Goal: Information Seeking & Learning: Learn about a topic

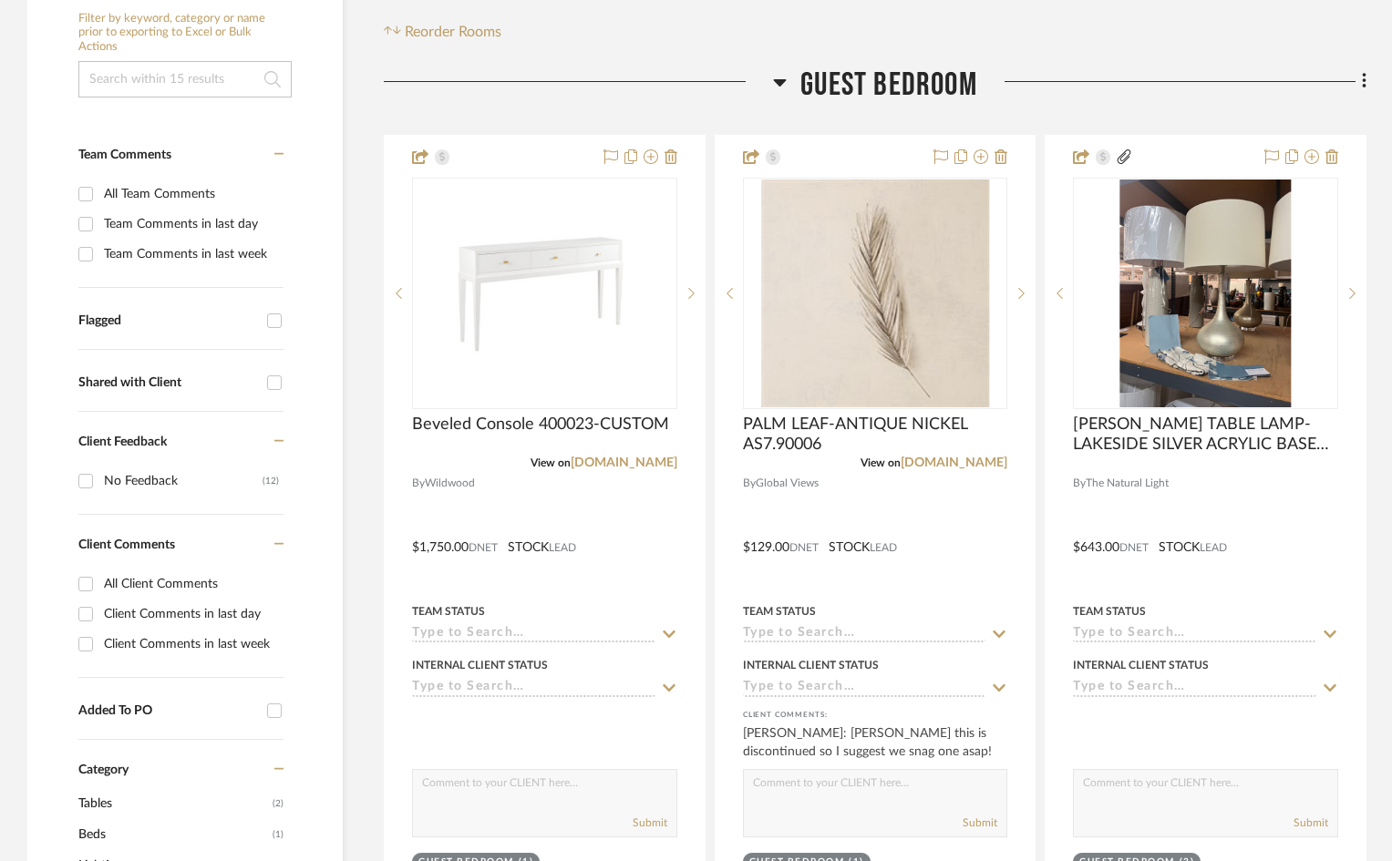
scroll to position [456, 0]
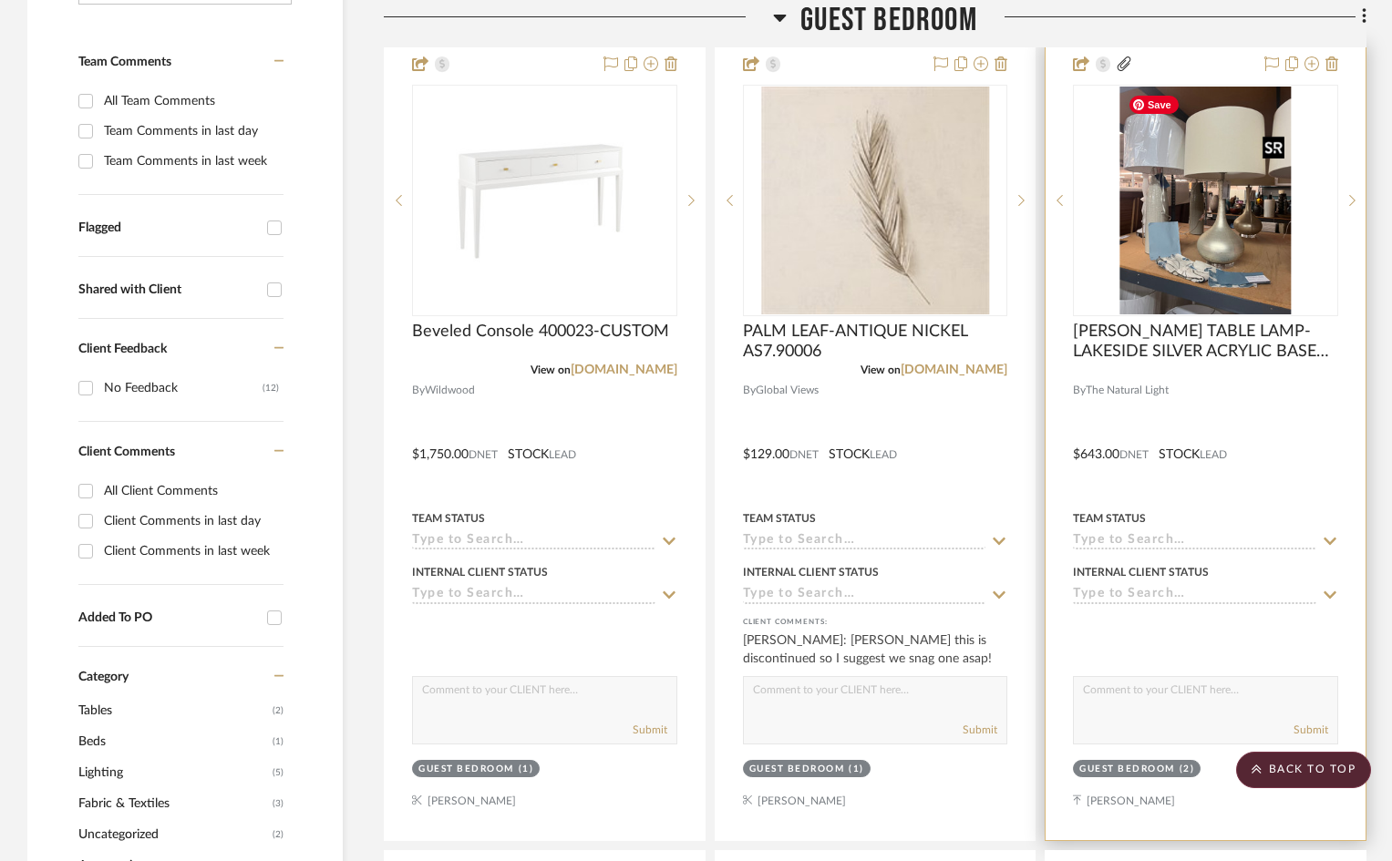
click at [1230, 148] on img "0" at bounding box center [1205, 201] width 171 height 228
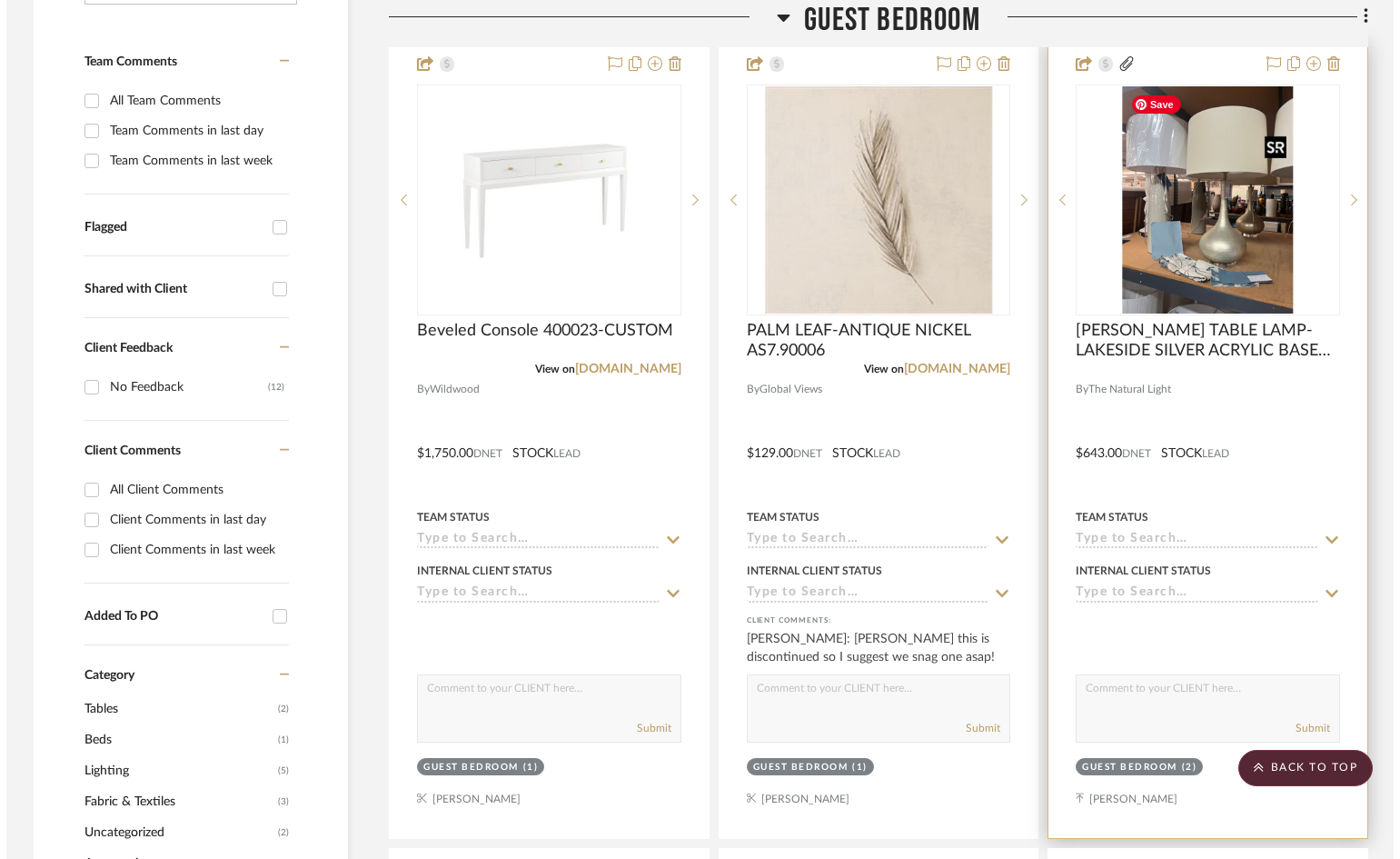
scroll to position [0, 0]
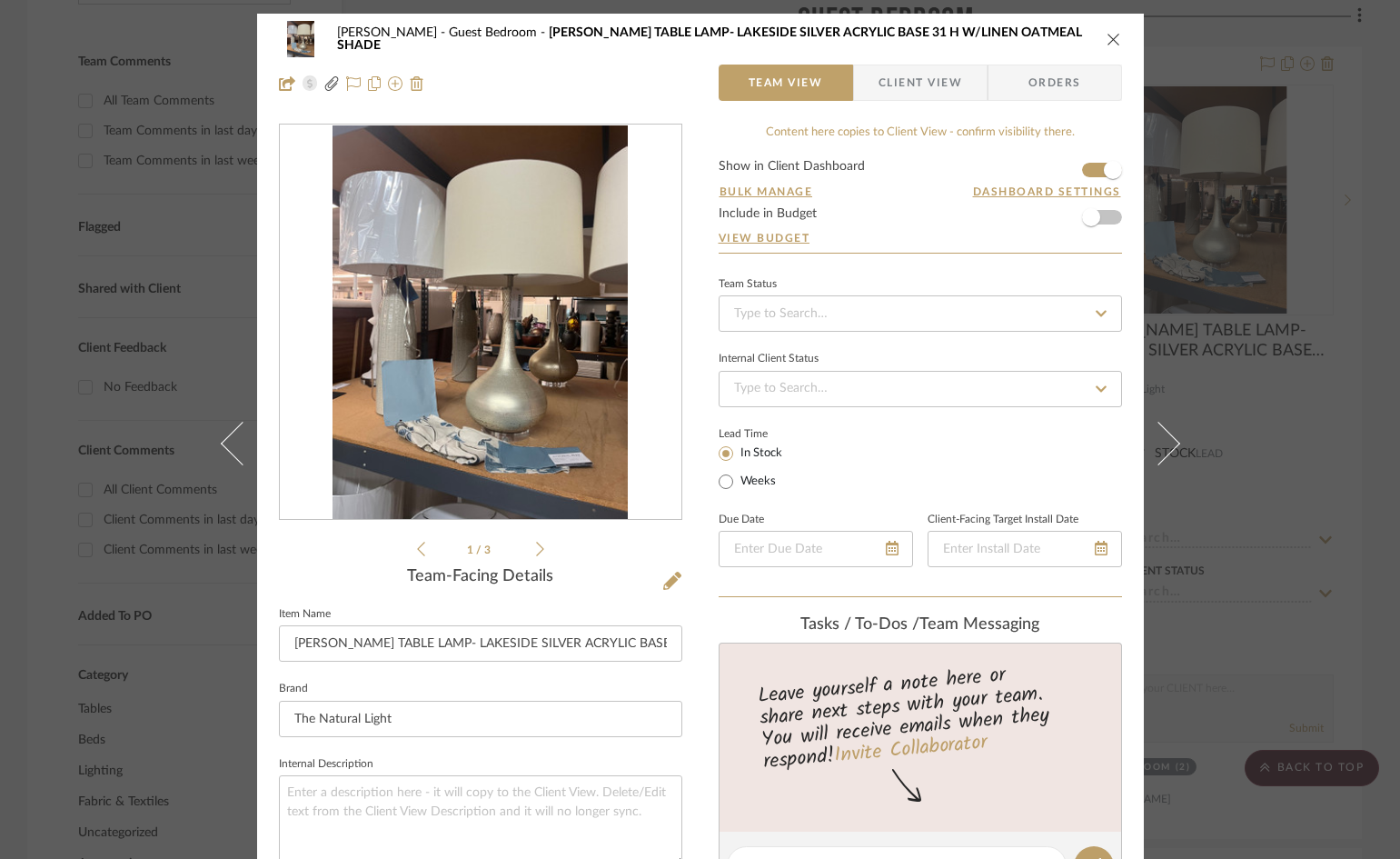
click at [536, 552] on icon at bounding box center [540, 549] width 8 height 16
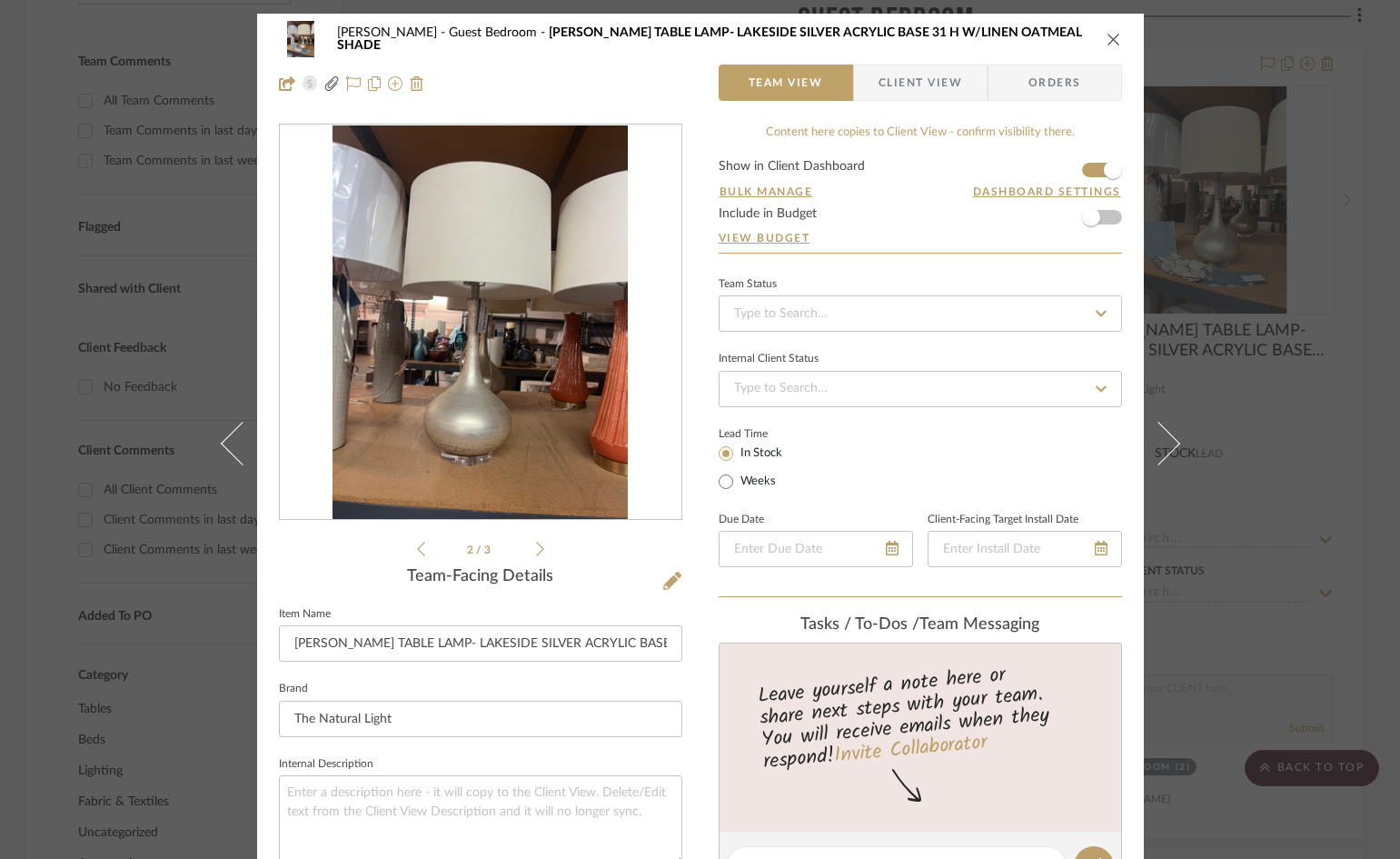
click at [537, 548] on icon at bounding box center [540, 549] width 8 height 16
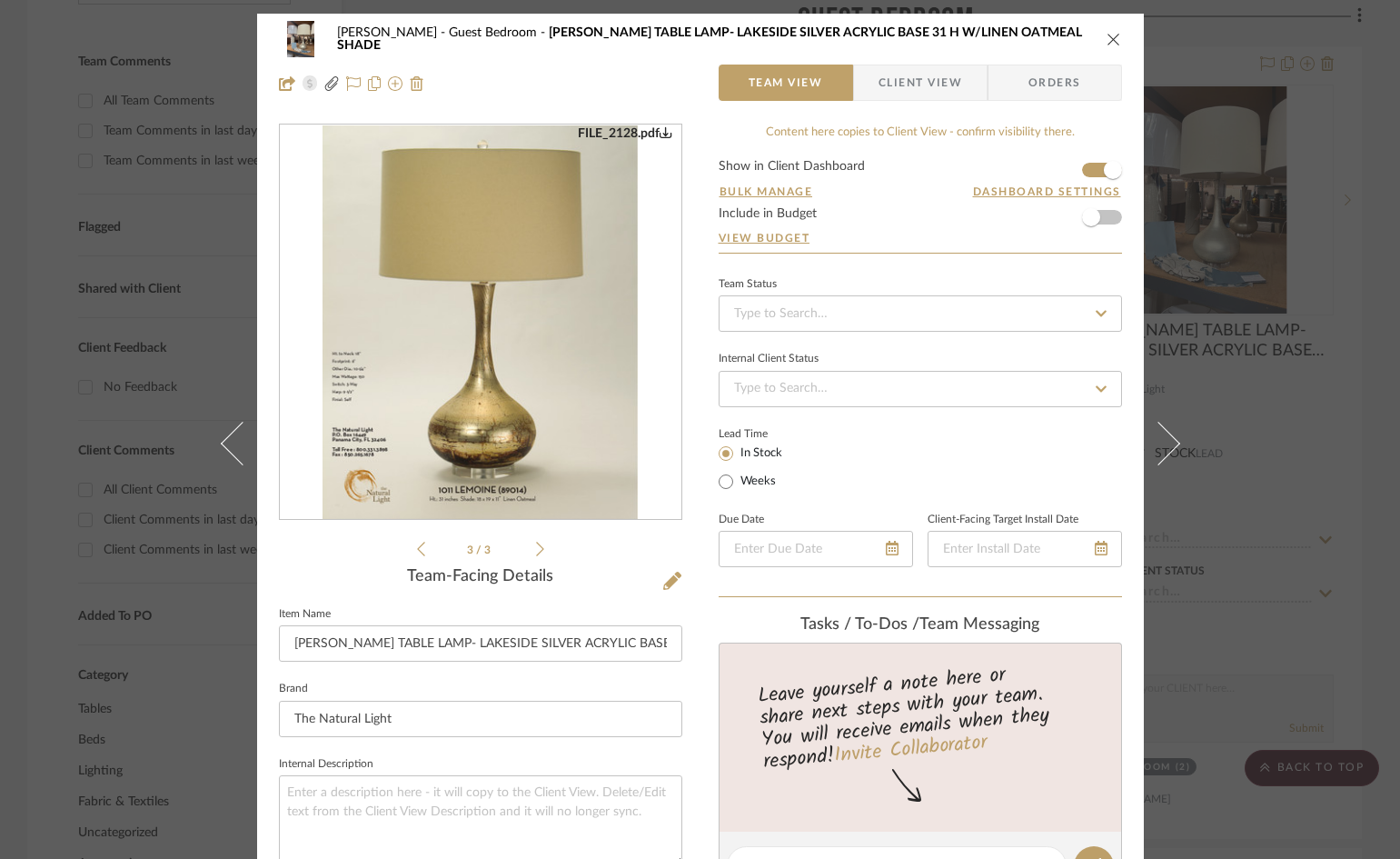
click at [537, 548] on icon at bounding box center [540, 549] width 8 height 16
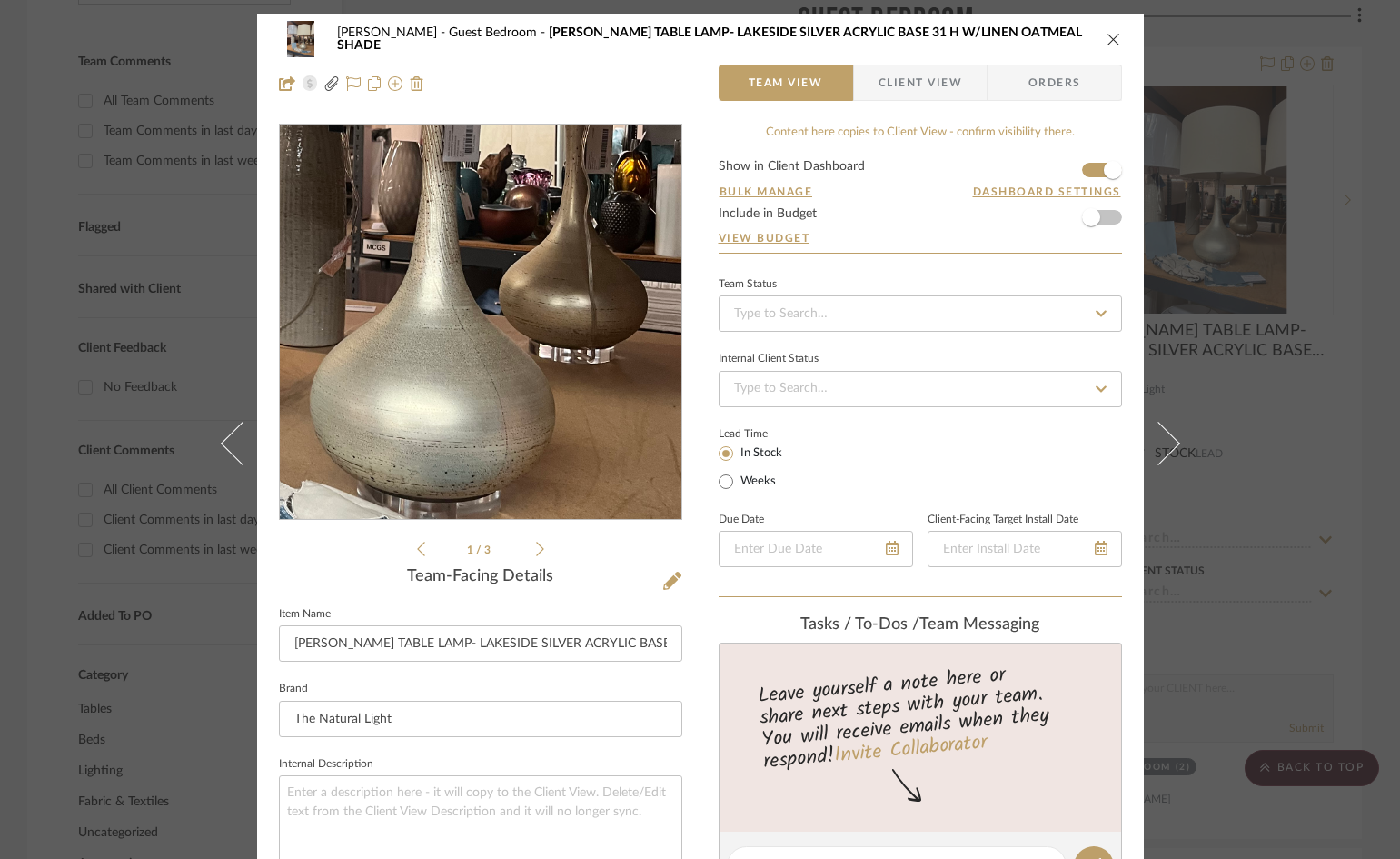
click at [517, 374] on img "0" at bounding box center [481, 323] width 295 height 395
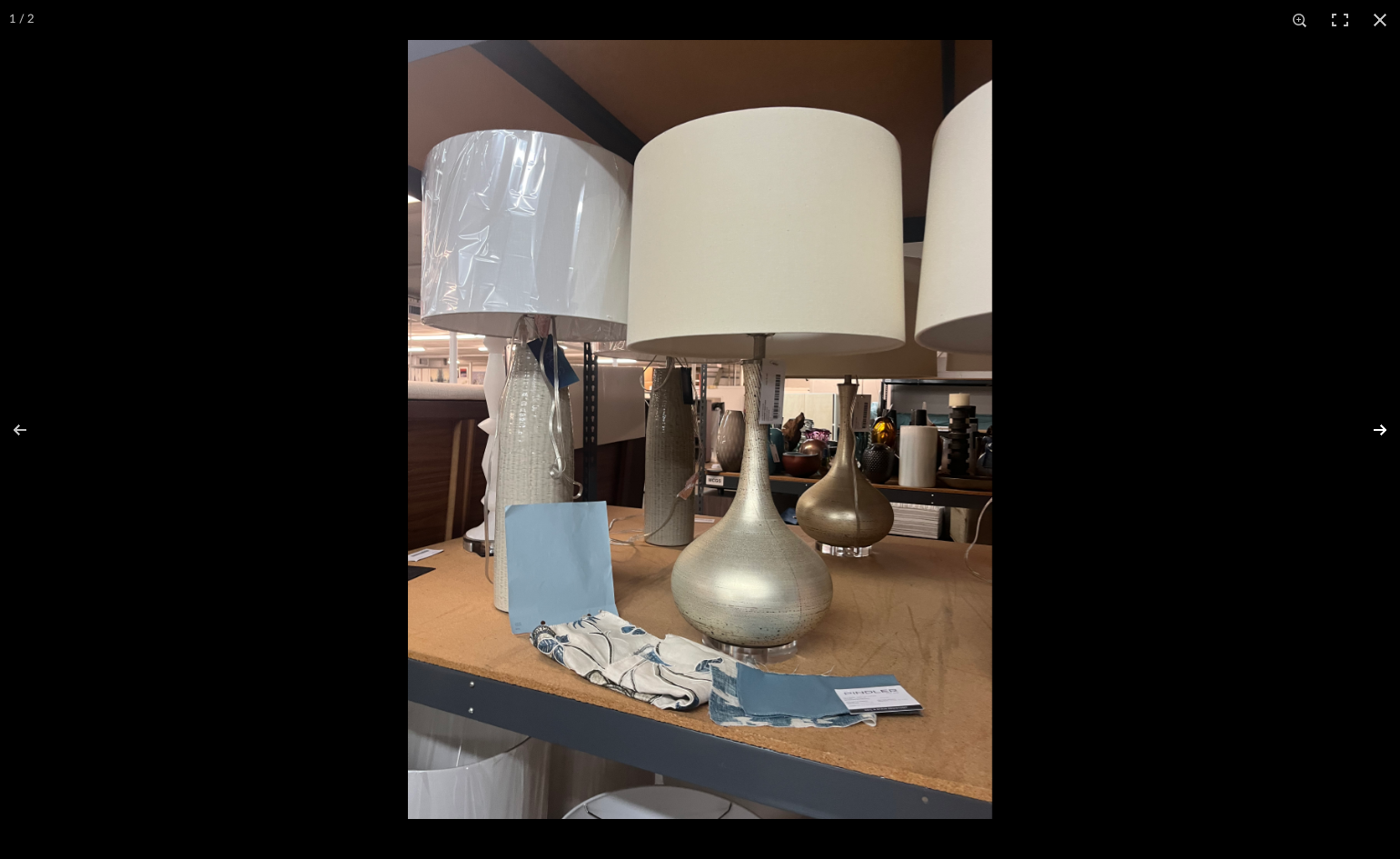
click at [1381, 427] on button at bounding box center [1369, 429] width 64 height 91
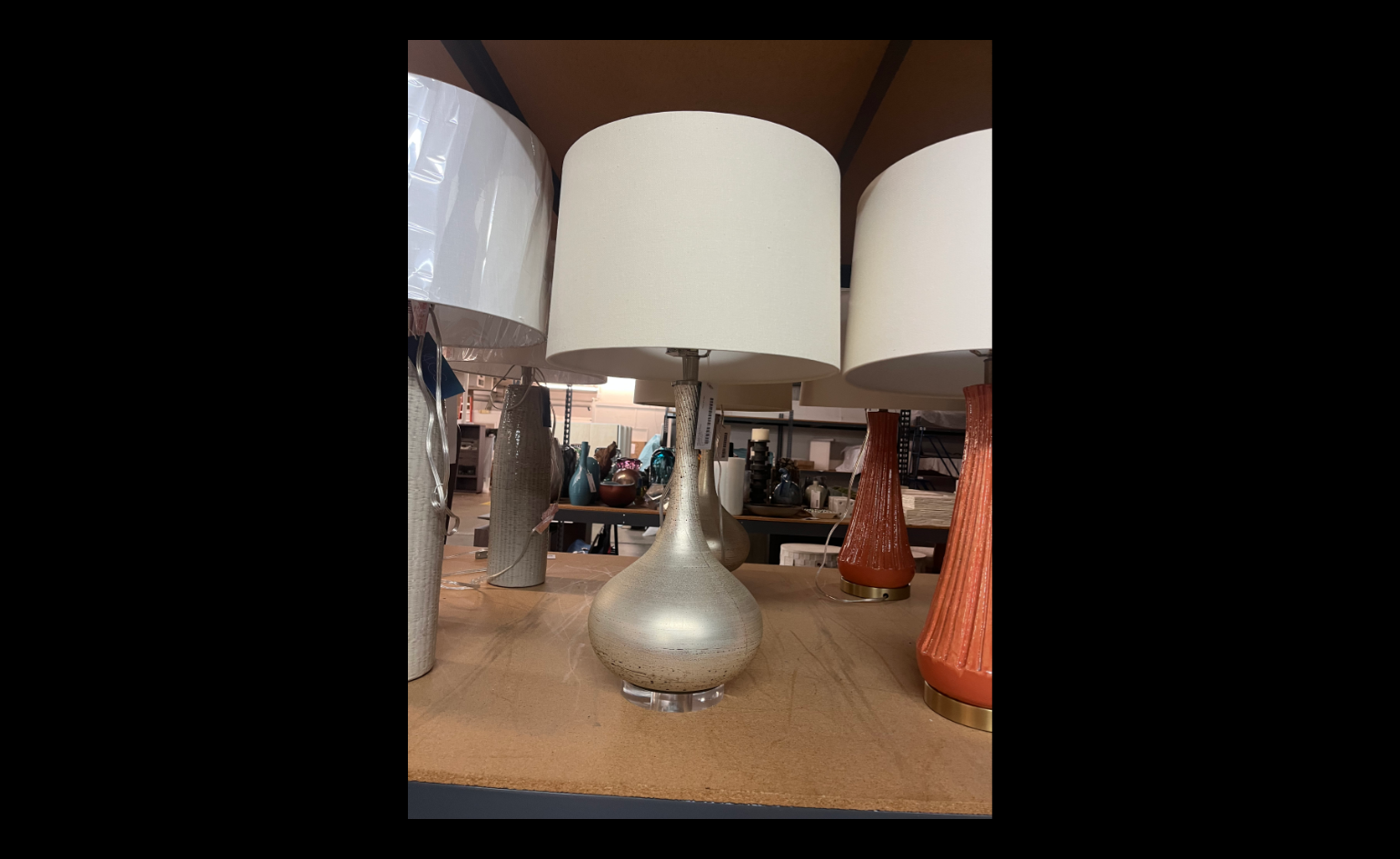
click at [1383, 428] on button at bounding box center [1369, 429] width 64 height 91
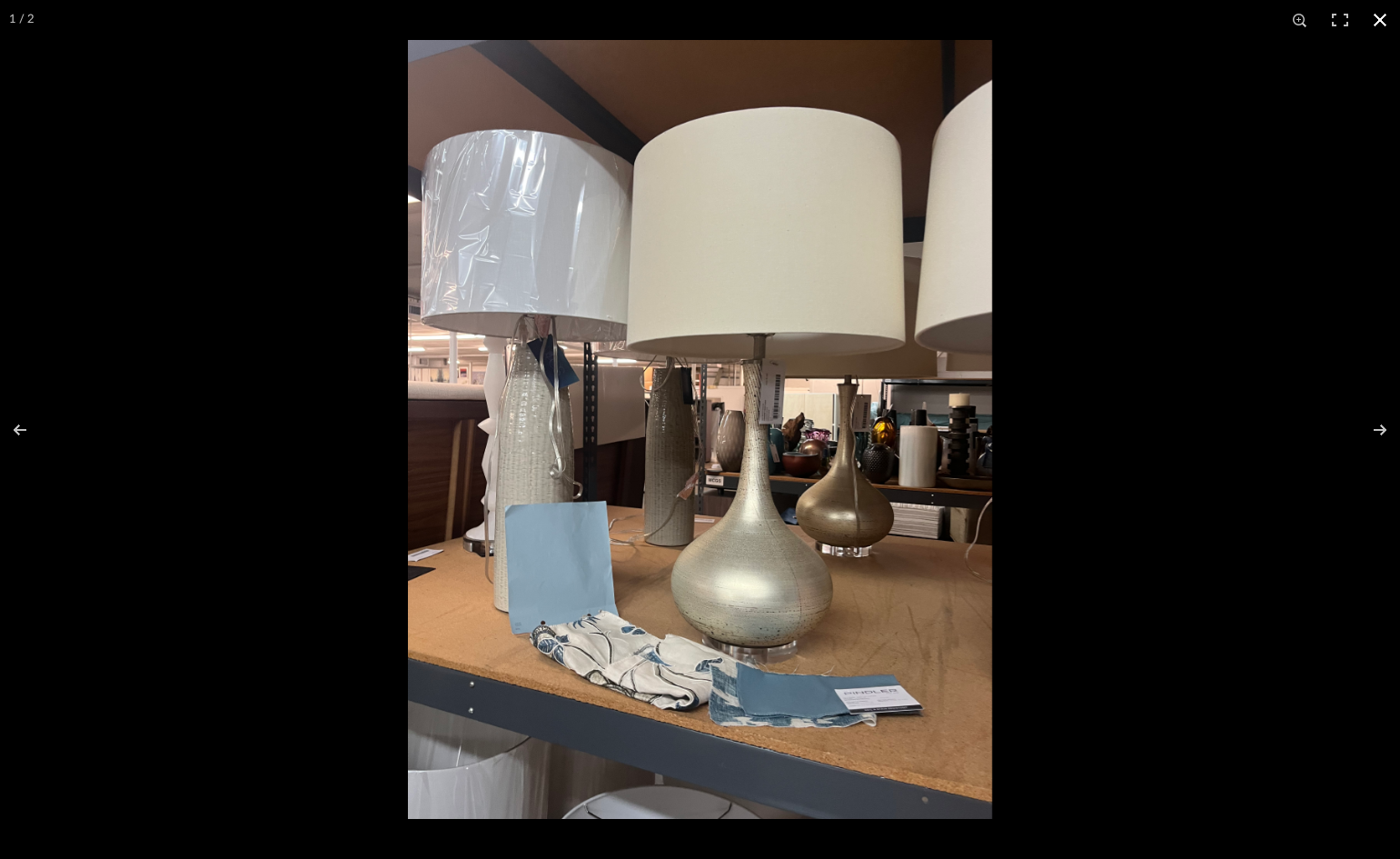
click at [1386, 20] on button at bounding box center [1380, 20] width 40 height 40
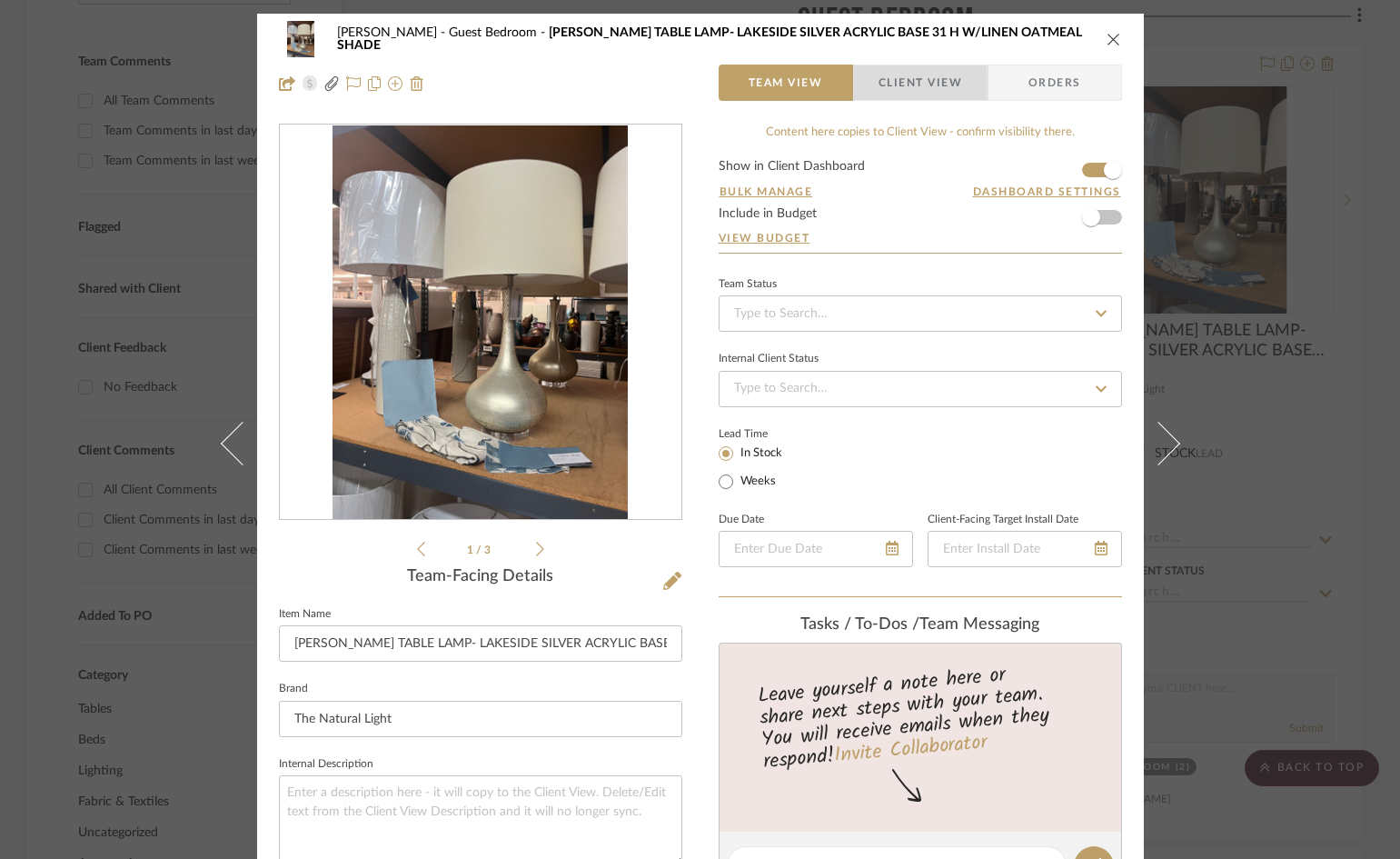
click at [871, 93] on span "button" at bounding box center [867, 83] width 25 height 36
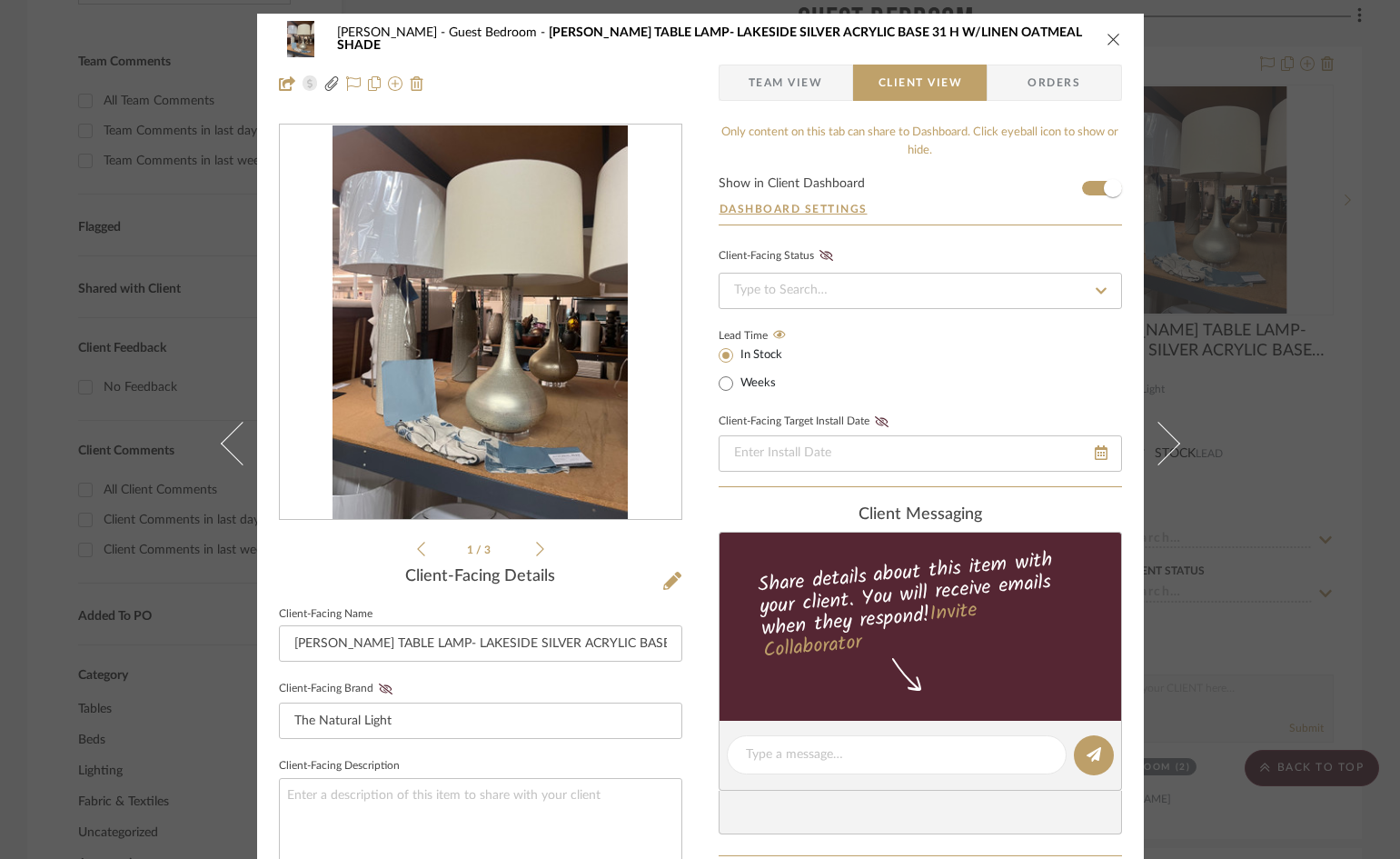
click at [800, 85] on span "Team View" at bounding box center [786, 83] width 75 height 36
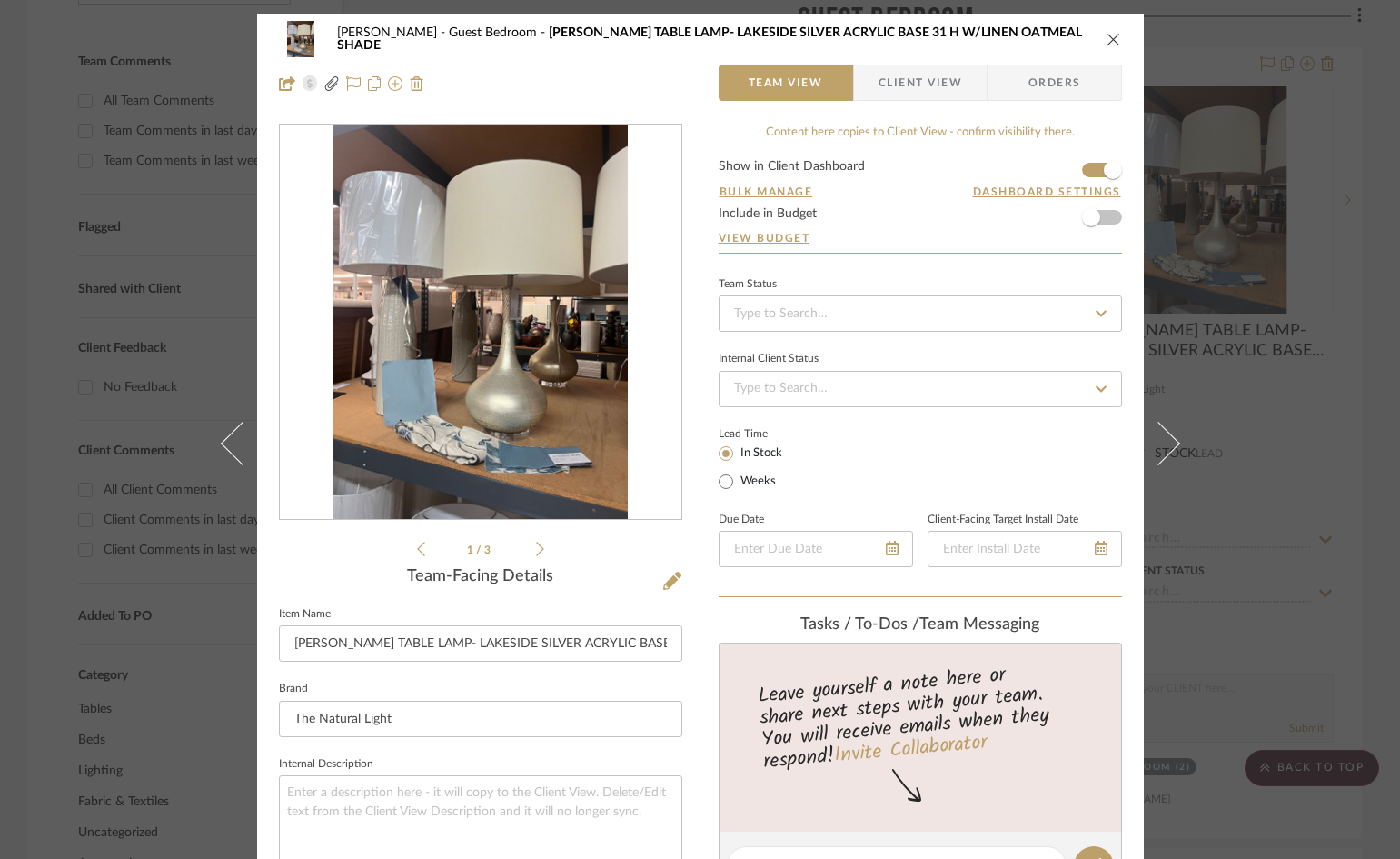
click at [1107, 39] on icon "close" at bounding box center [1114, 39] width 15 height 15
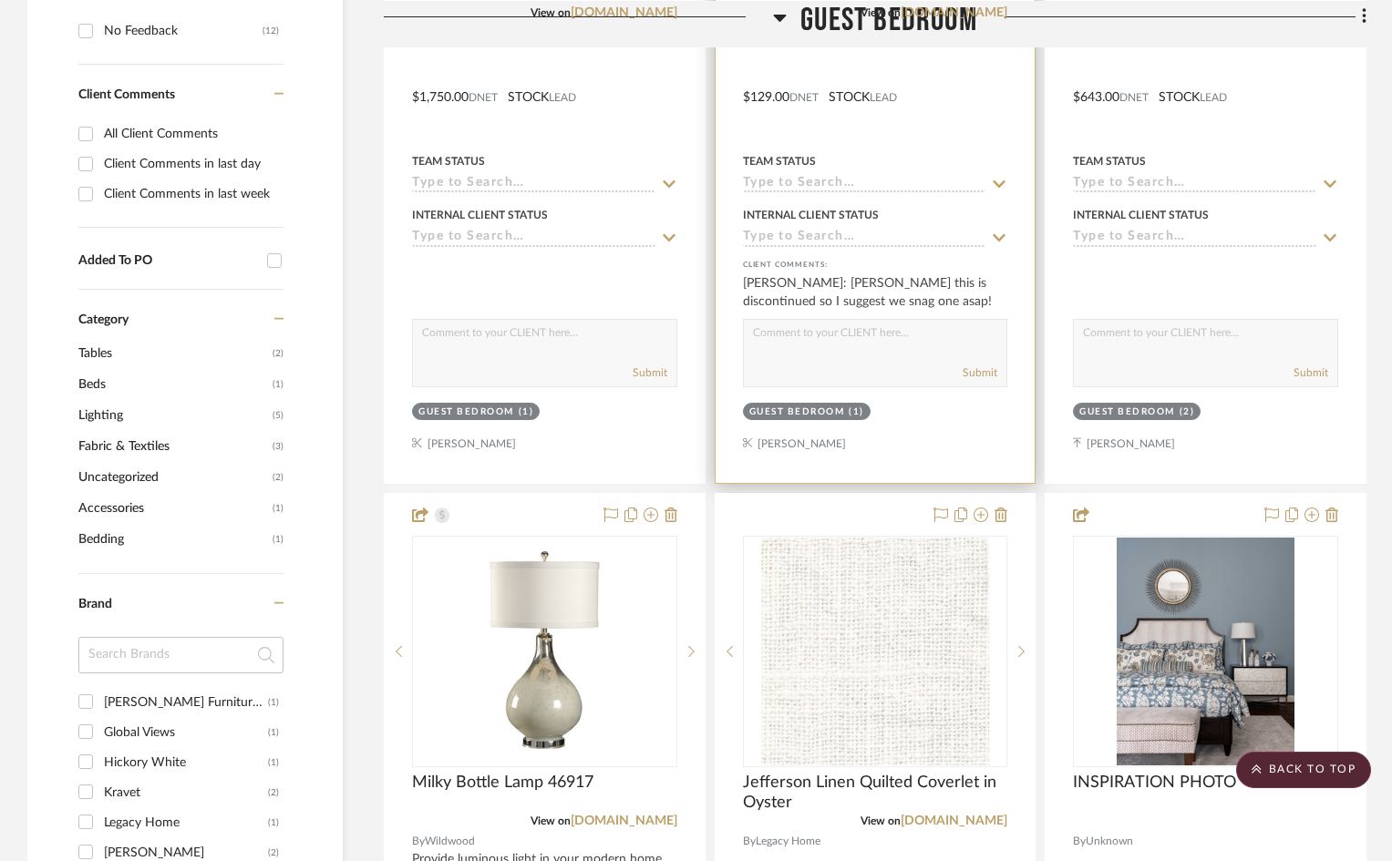
scroll to position [638, 0]
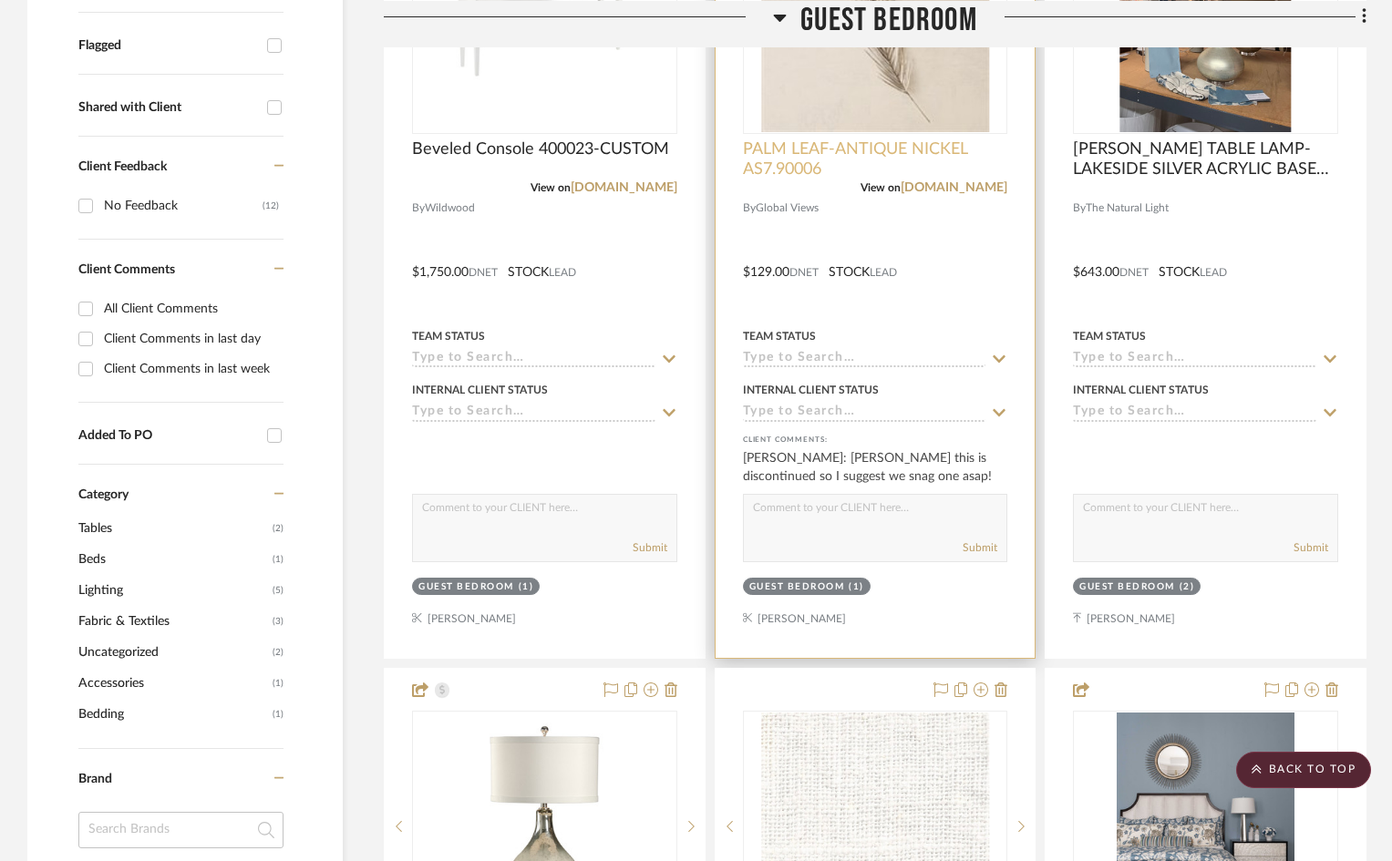
click at [887, 148] on span "PALM LEAF-ANTIQUE NICKEL AS7.90006" at bounding box center [875, 159] width 265 height 40
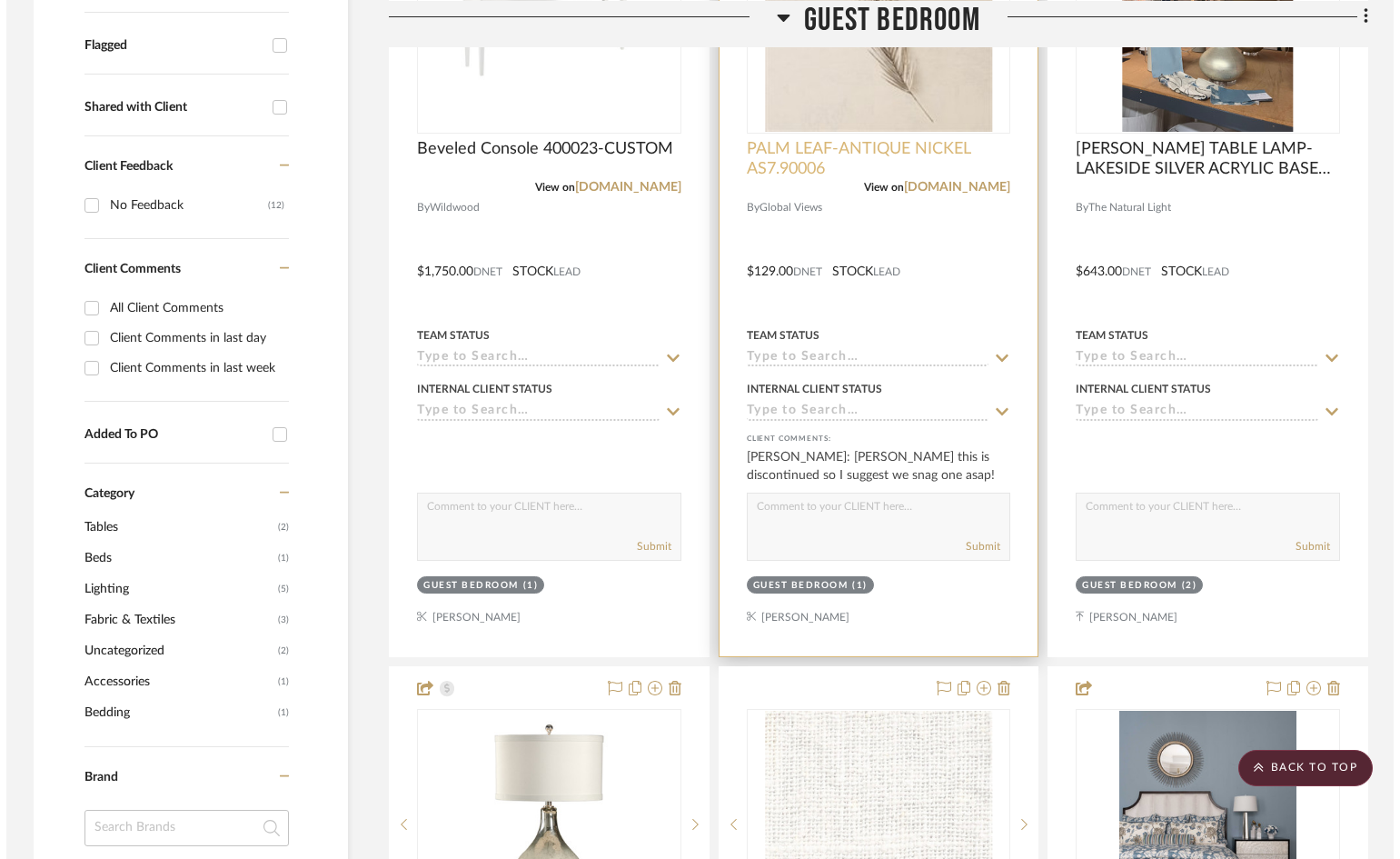
scroll to position [0, 0]
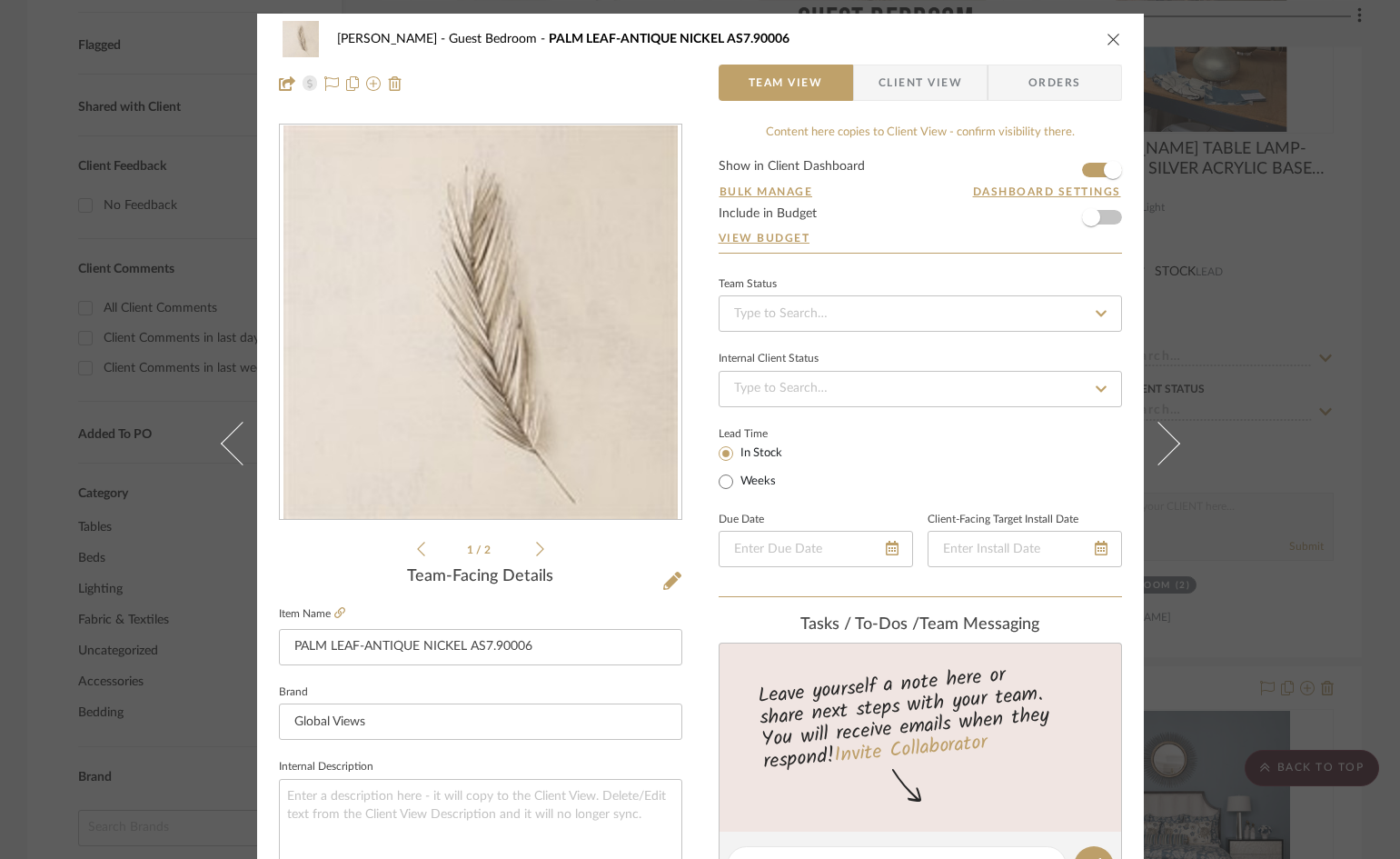
click at [921, 82] on span "Client View" at bounding box center [920, 83] width 84 height 36
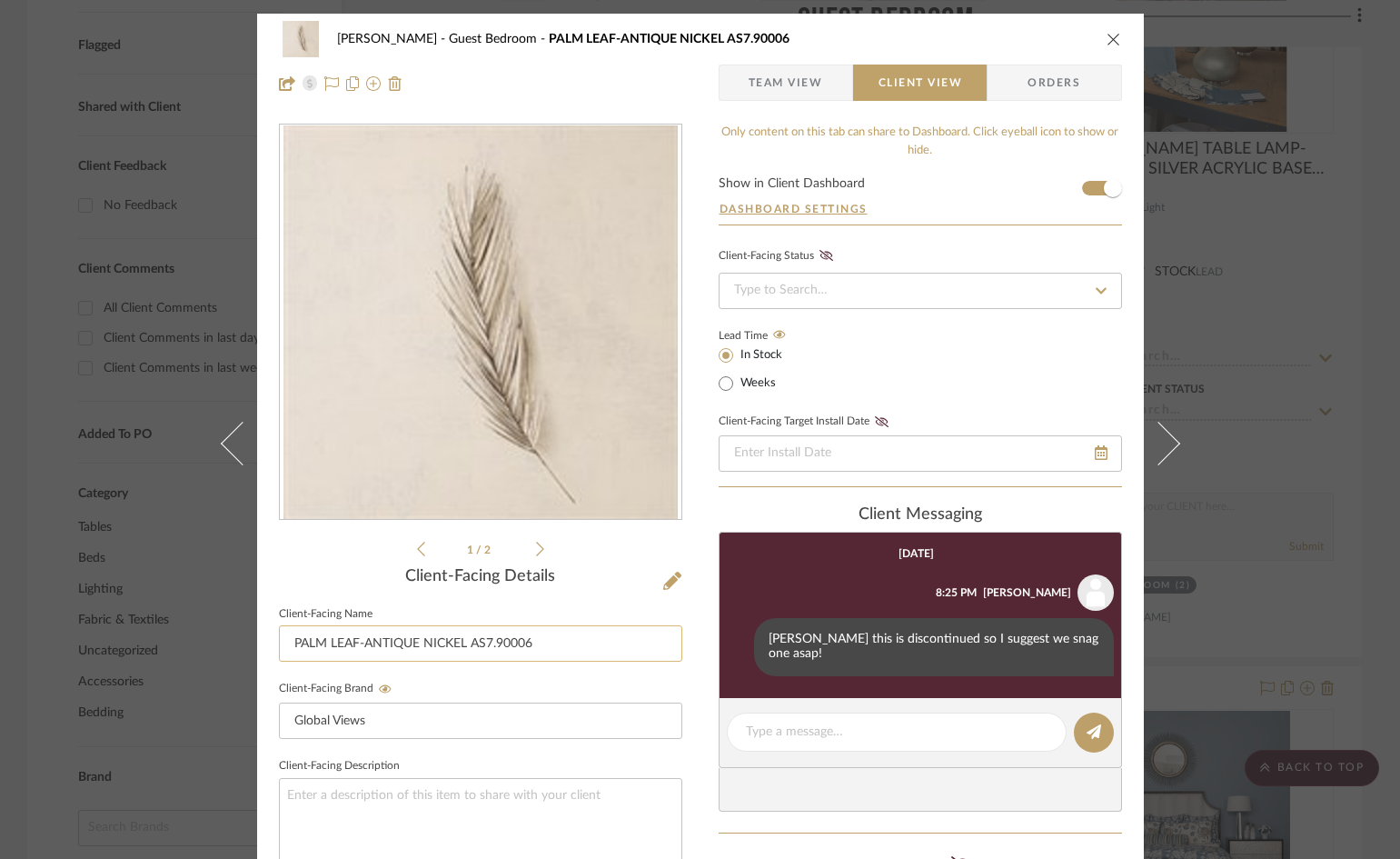
click at [372, 650] on input "PALM LEAF-ANTIQUE NICKEL AS7.90006" at bounding box center [481, 644] width 404 height 36
click at [336, 620] on fieldset "Client-Facing Name PALM LEAF-ANTIQUE NICKEL AS7.90006" at bounding box center [481, 632] width 404 height 61
drag, startPoint x: 261, startPoint y: 633, endPoint x: 328, endPoint y: 590, distance: 79.6
click at [274, 624] on div "WHITNEY Guest Bedroom PALM LEAF-ANTIQUE NICKEL AS7.90006 Team View Client View …" at bounding box center [700, 770] width 886 height 1513
click at [427, 584] on div "Client-Facing Details" at bounding box center [481, 578] width 404 height 20
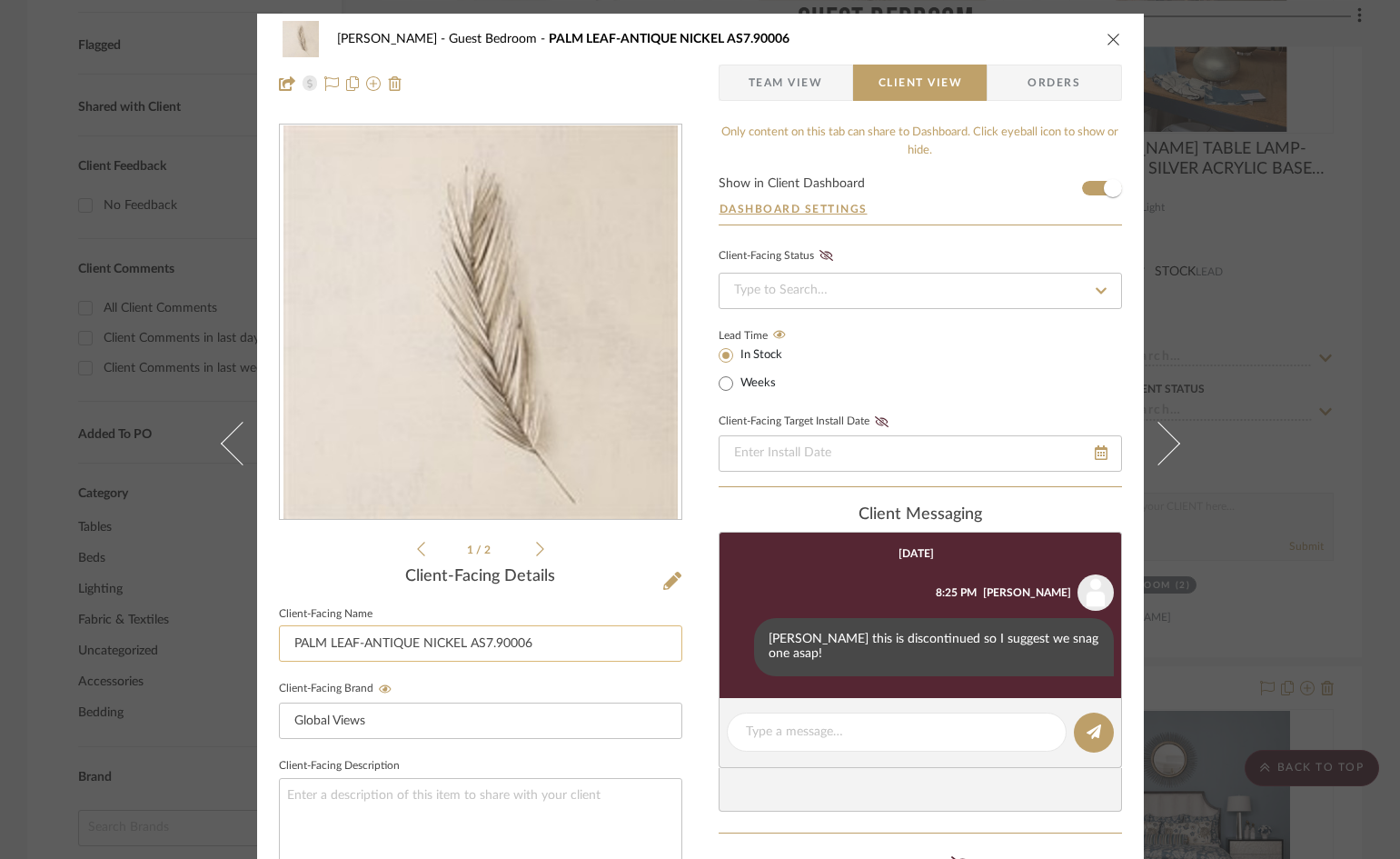
click at [461, 648] on input "PALM LEAF-ANTIQUE NICKEL AS7.90006" at bounding box center [481, 644] width 404 height 36
click at [471, 575] on div "Client-Facing Details" at bounding box center [481, 578] width 404 height 20
click at [663, 583] on icon at bounding box center [672, 581] width 18 height 18
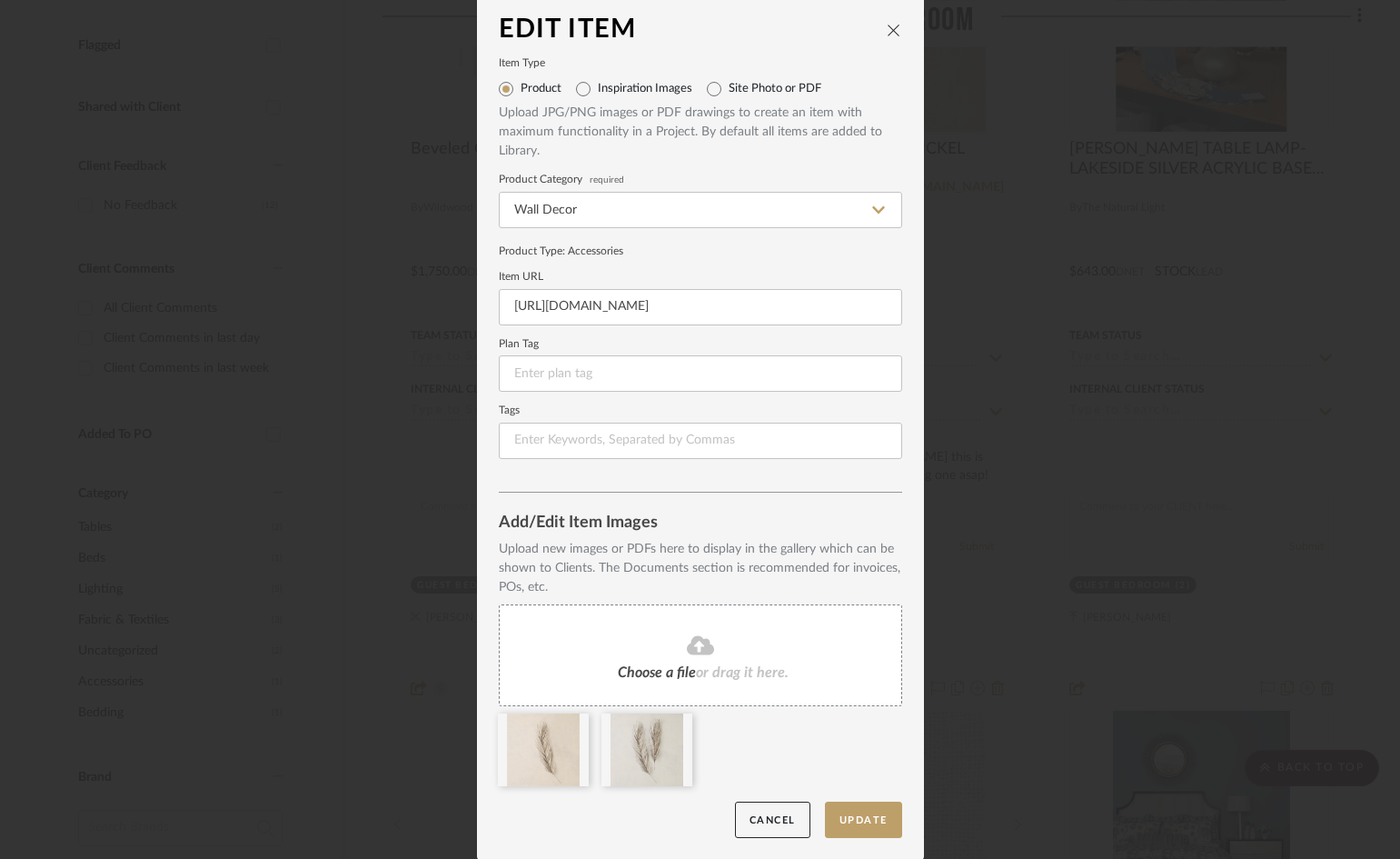
scroll to position [7, 0]
click at [888, 31] on icon "close" at bounding box center [893, 29] width 15 height 15
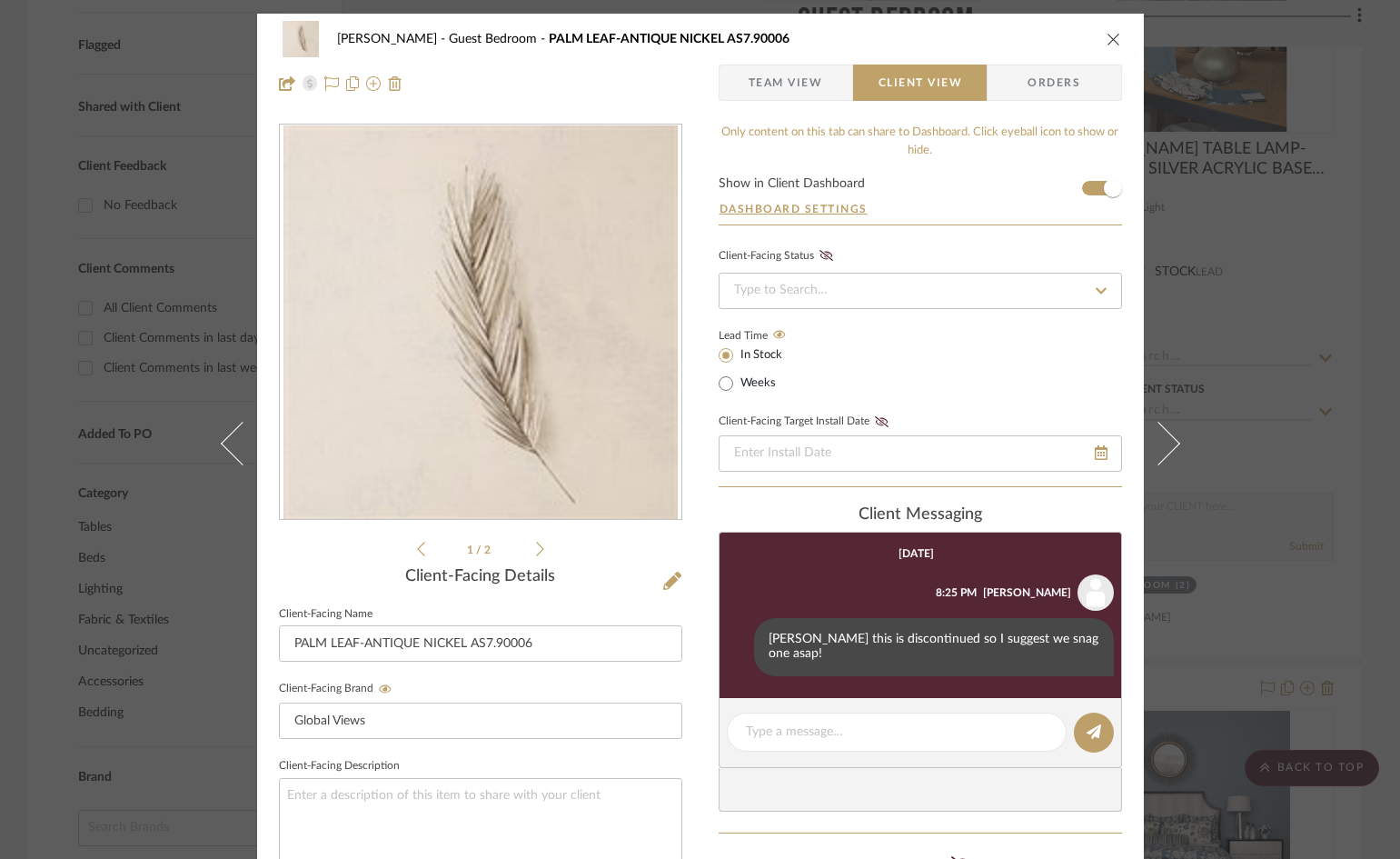
click at [330, 616] on label "Client-Facing Name" at bounding box center [326, 614] width 94 height 9
click at [1107, 37] on icon "close" at bounding box center [1114, 39] width 15 height 15
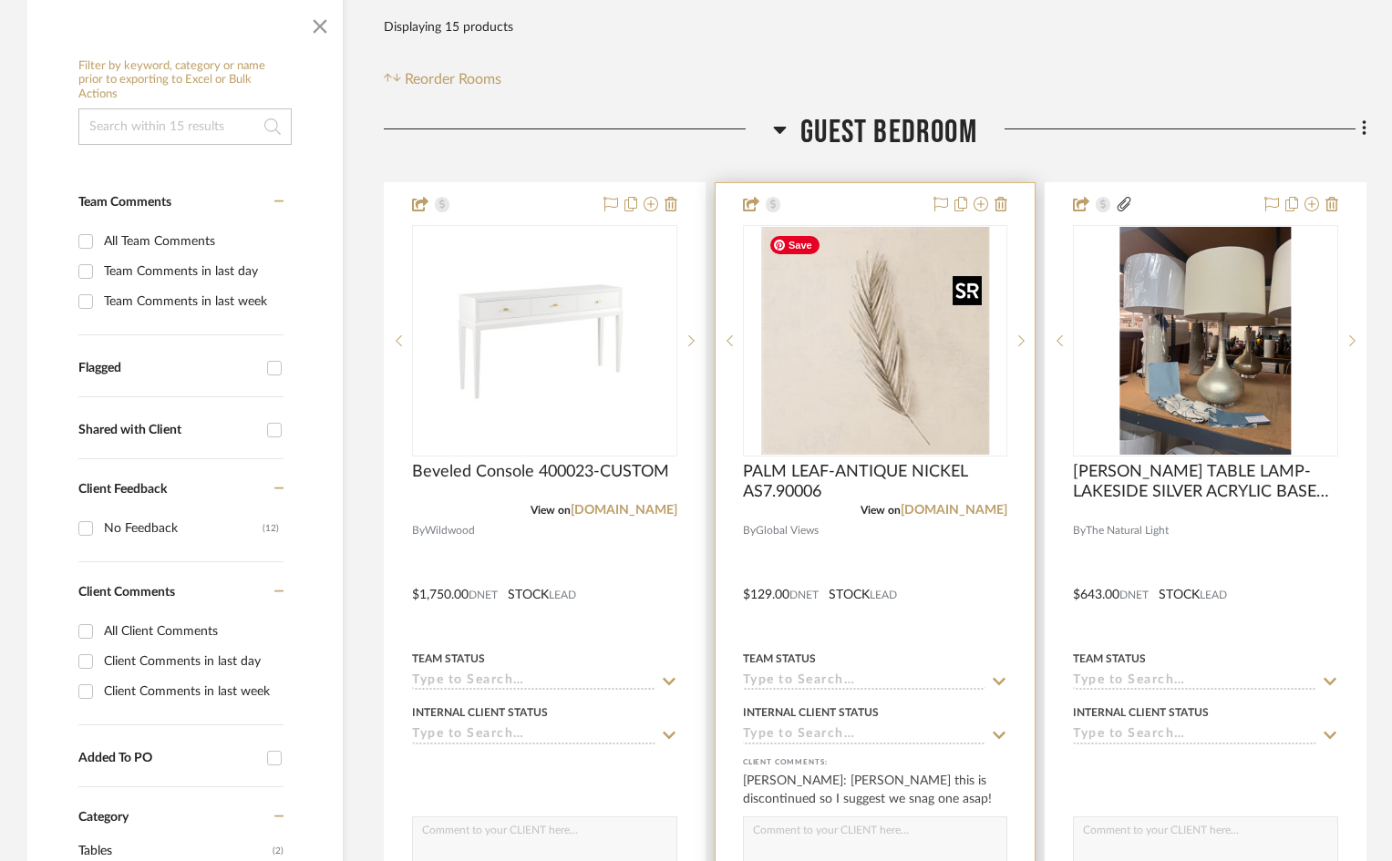
scroll to position [365, 0]
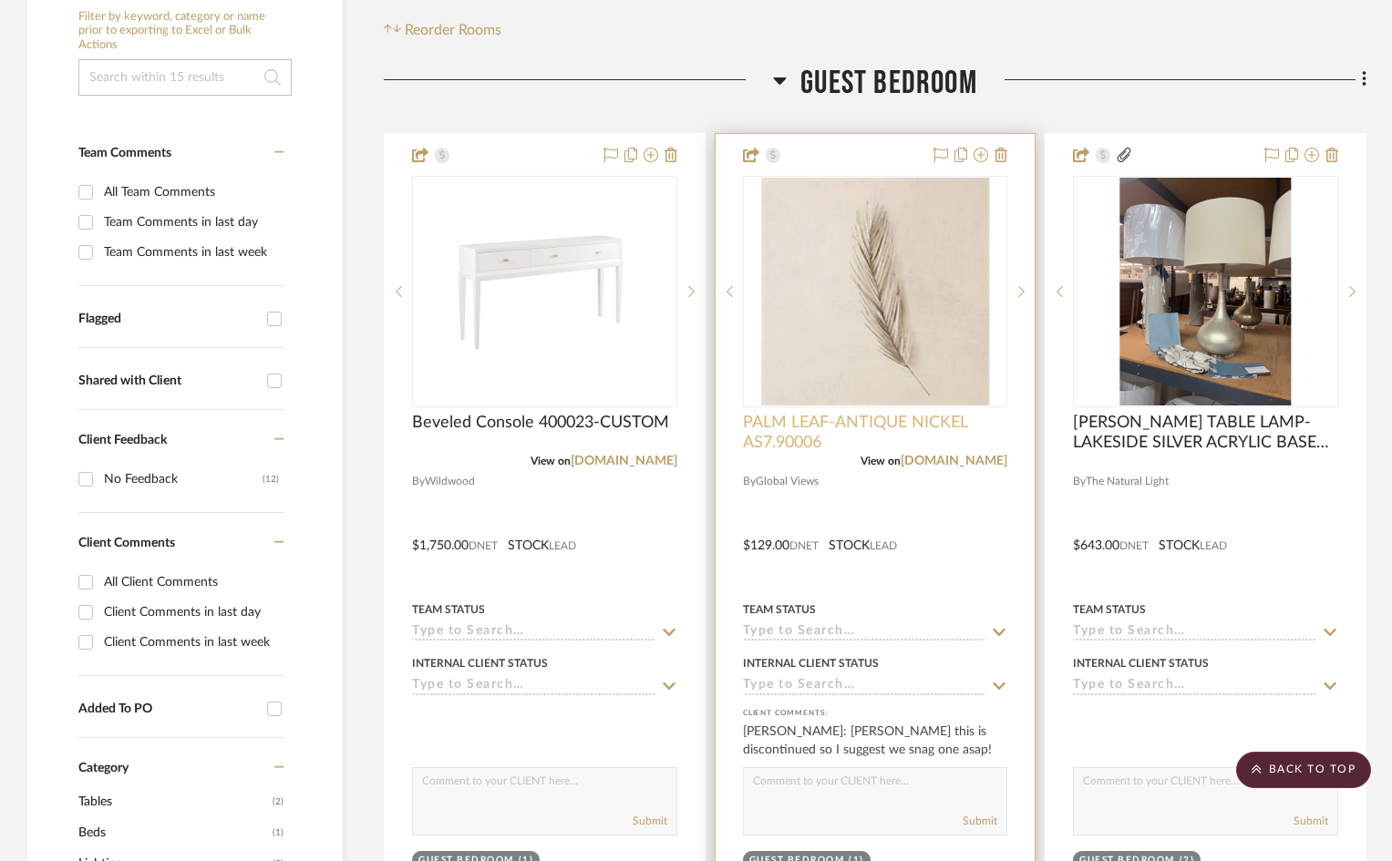
click at [868, 443] on span "PALM LEAF-ANTIQUE NICKEL AS7.90006" at bounding box center [875, 433] width 265 height 40
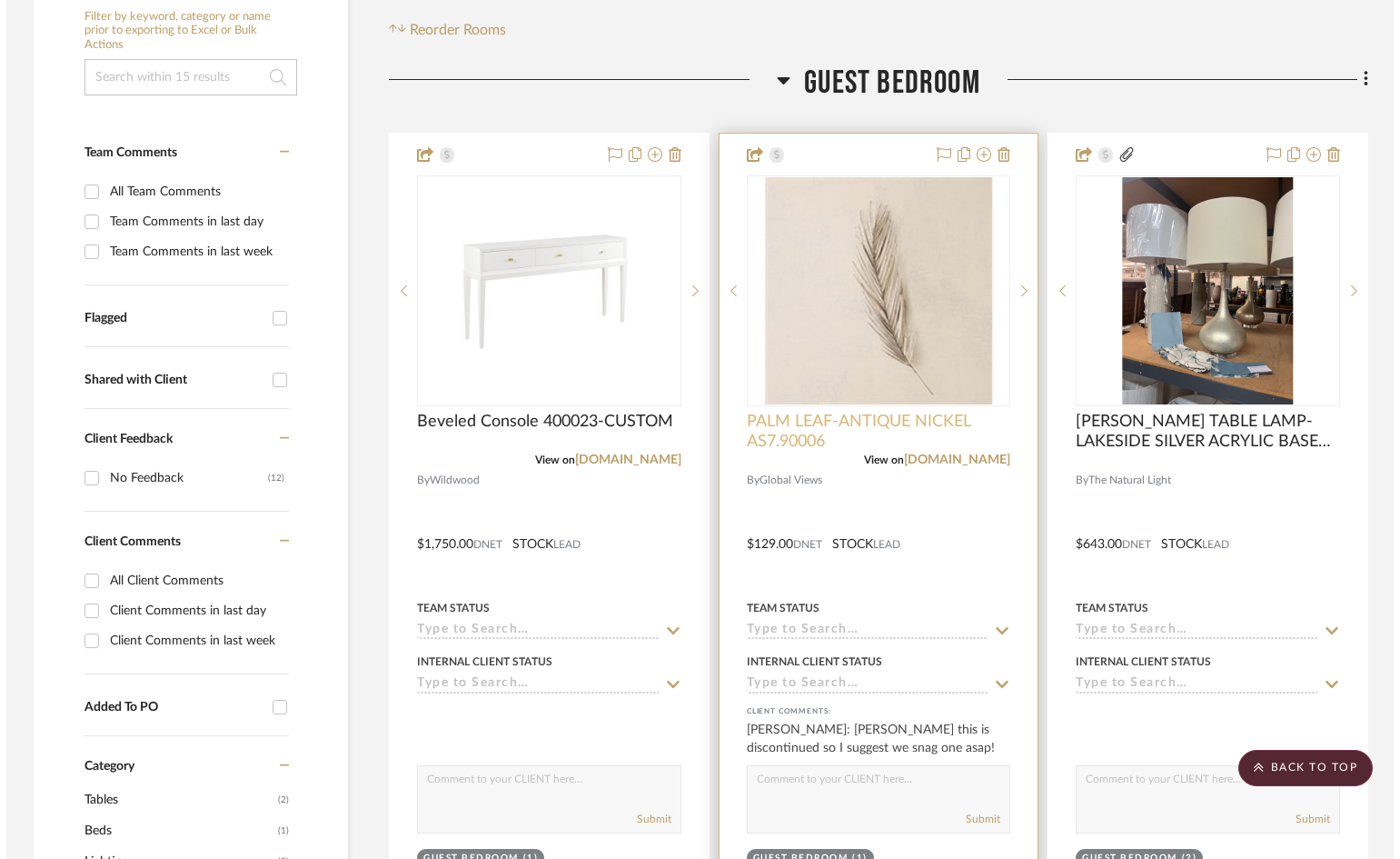
scroll to position [0, 0]
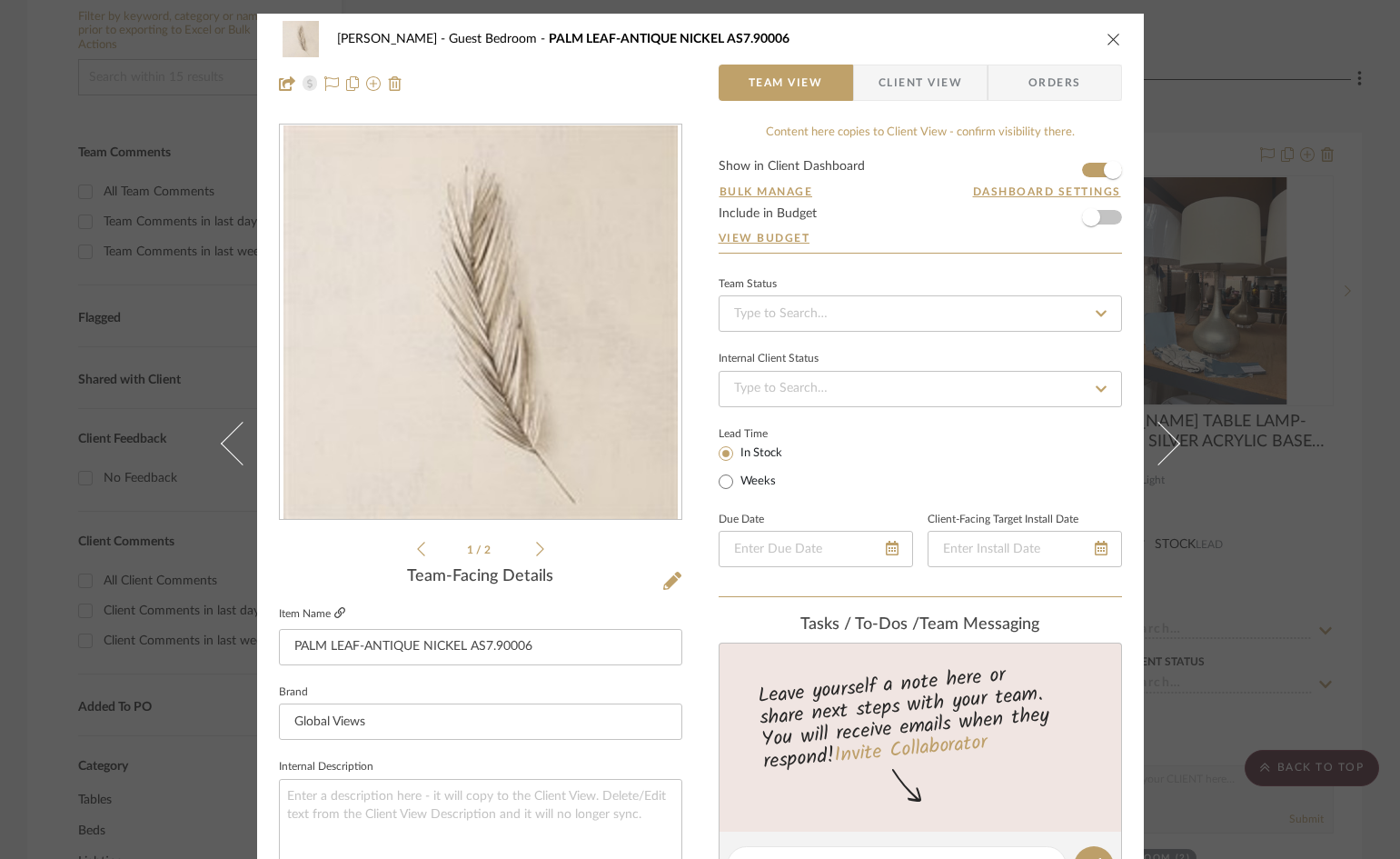
click at [334, 609] on icon at bounding box center [339, 613] width 11 height 11
click at [334, 613] on icon at bounding box center [339, 613] width 11 height 11
